Goal: Subscribe to service/newsletter

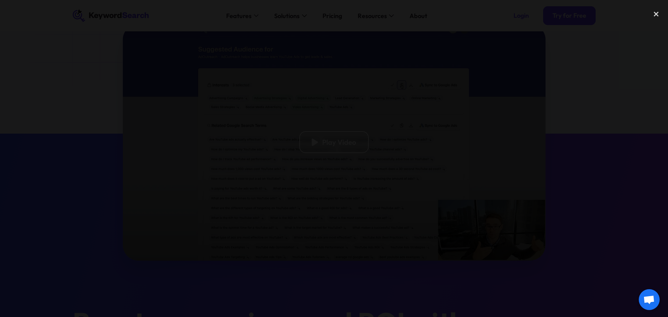
click at [589, 152] on div at bounding box center [334, 158] width 668 height 304
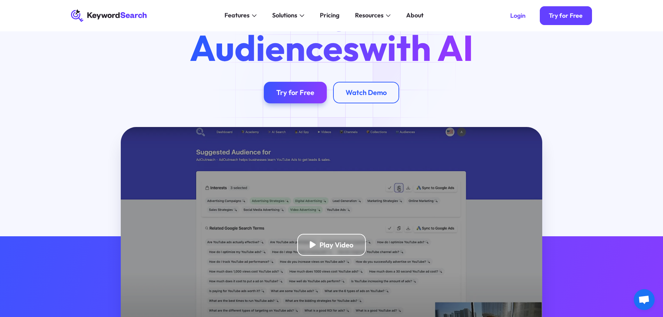
scroll to position [70, 0]
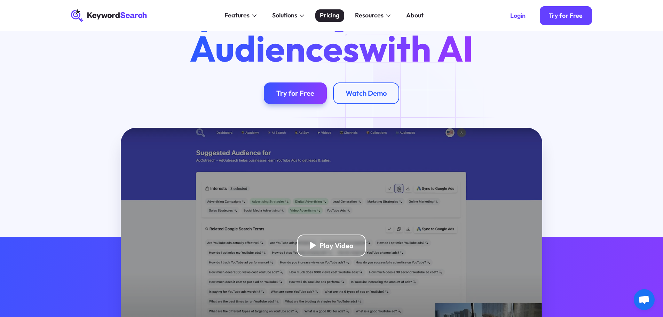
click at [328, 15] on div "Pricing" at bounding box center [329, 15] width 19 height 9
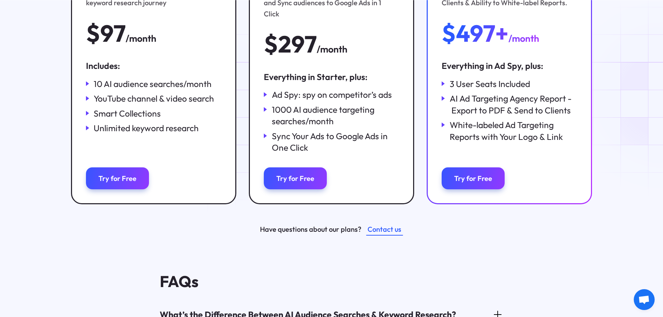
scroll to position [209, 0]
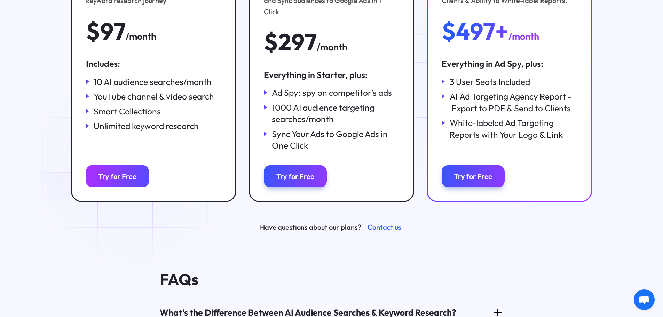
click at [133, 172] on div "Try for Free" at bounding box center [117, 176] width 38 height 9
